Goal: Register for event/course: Sign up to attend an event or enroll in a course

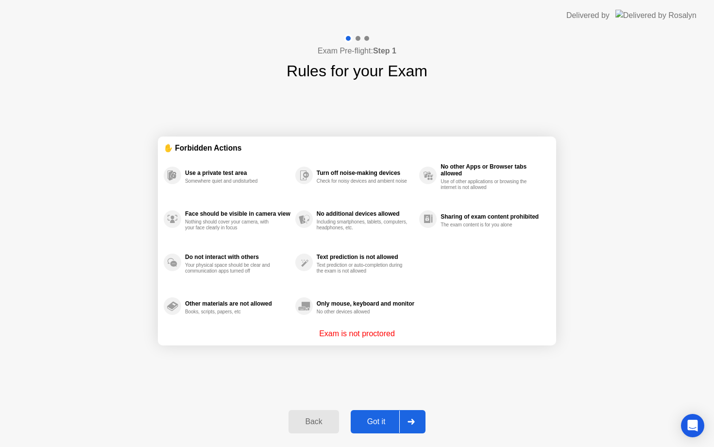
click at [375, 424] on div "Got it" at bounding box center [377, 421] width 46 height 9
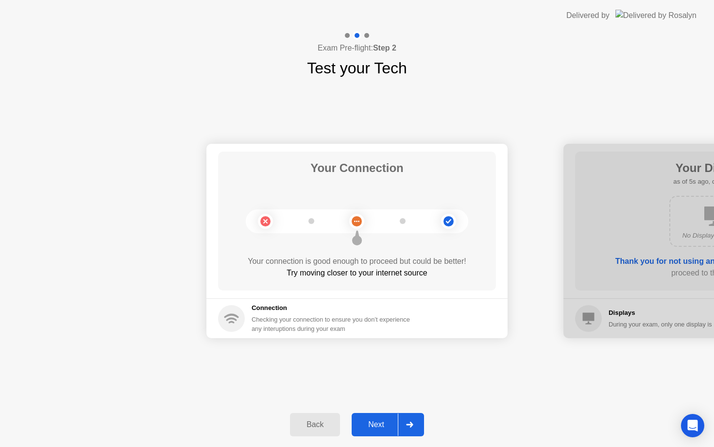
click at [385, 421] on div "Next" at bounding box center [376, 424] width 43 height 9
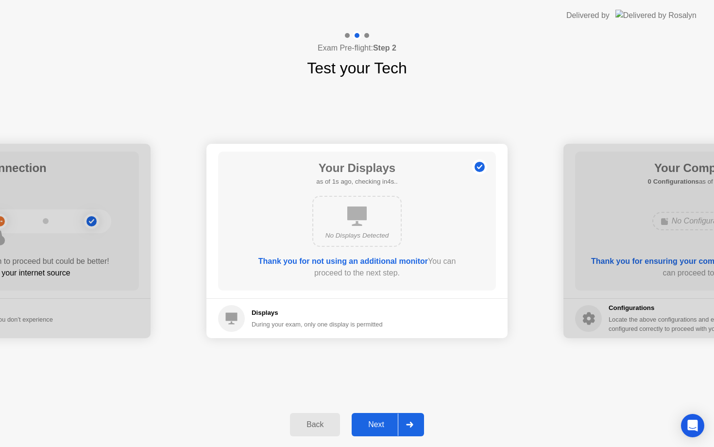
click at [385, 421] on div "Next" at bounding box center [376, 424] width 43 height 9
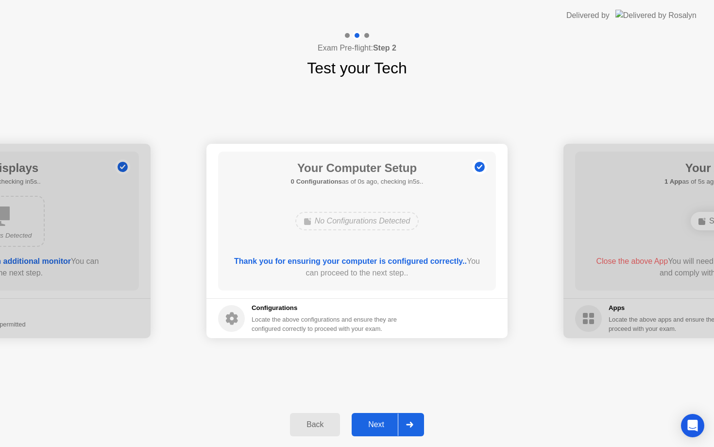
click at [385, 421] on div "Next" at bounding box center [376, 424] width 43 height 9
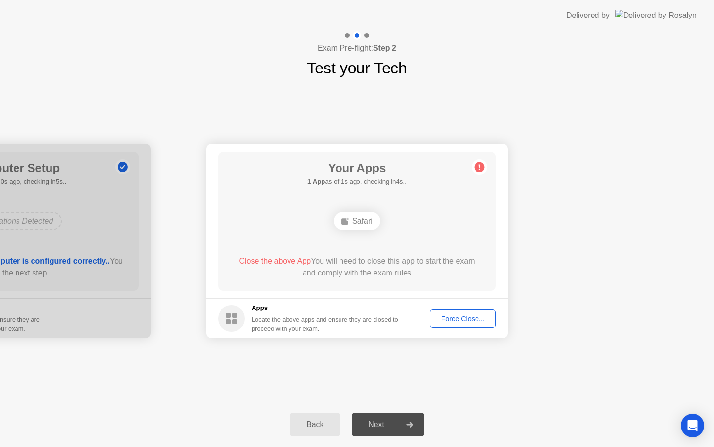
click at [455, 323] on button "Force Close..." at bounding box center [463, 318] width 66 height 18
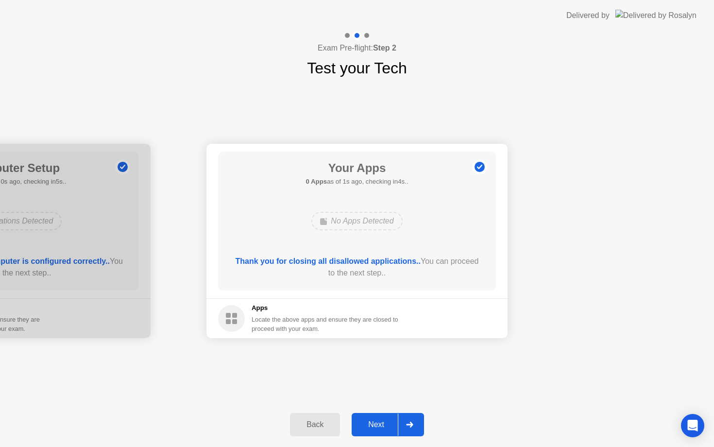
click at [382, 420] on div "Next" at bounding box center [376, 424] width 43 height 9
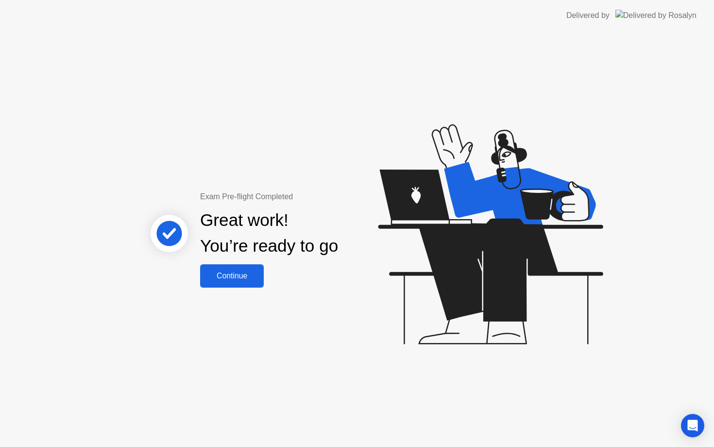
click at [249, 288] on div "Exam Pre-flight Completed Great work! You’re ready to go Continue" at bounding box center [357, 239] width 714 height 416
click at [247, 276] on div "Continue" at bounding box center [232, 275] width 58 height 9
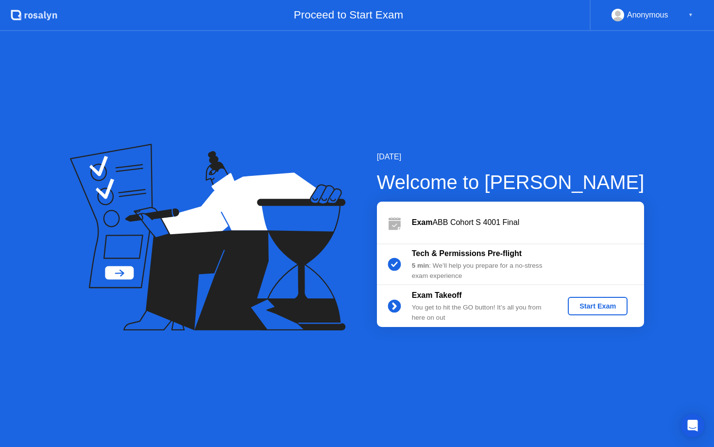
click at [580, 306] on div "Start Exam" at bounding box center [598, 306] width 52 height 8
